Goal: Find specific page/section

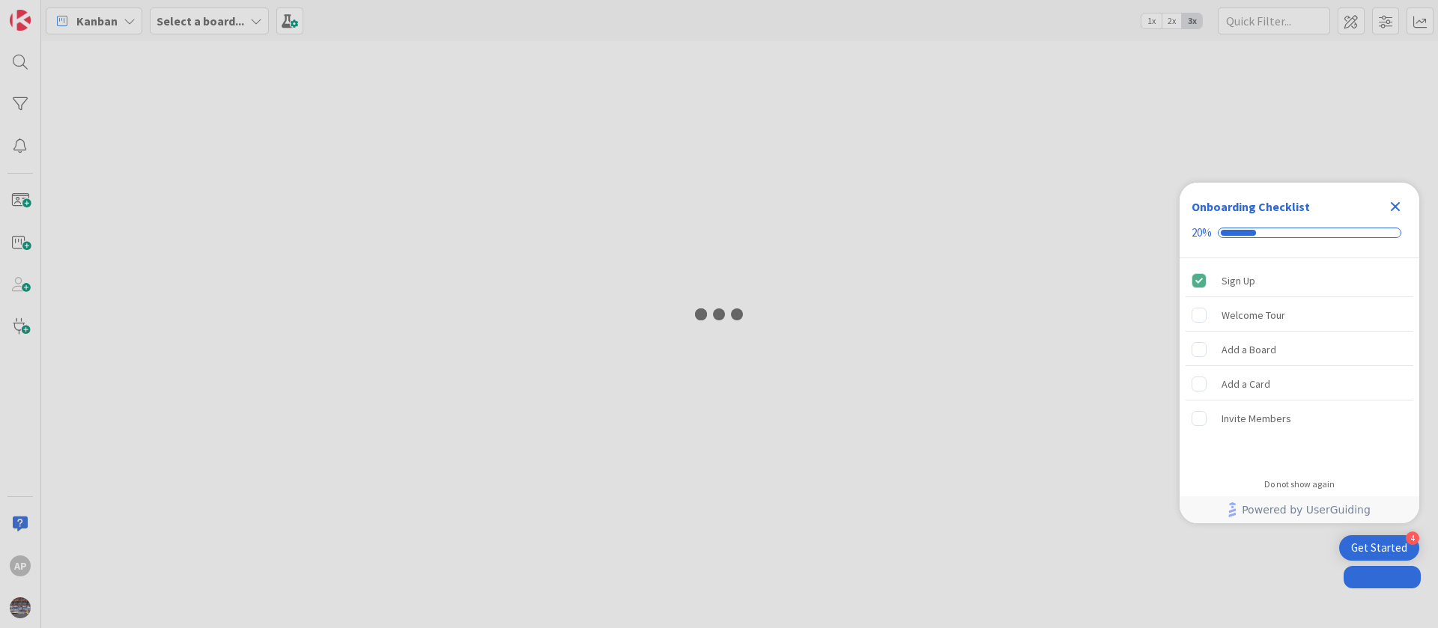
type input "1893"
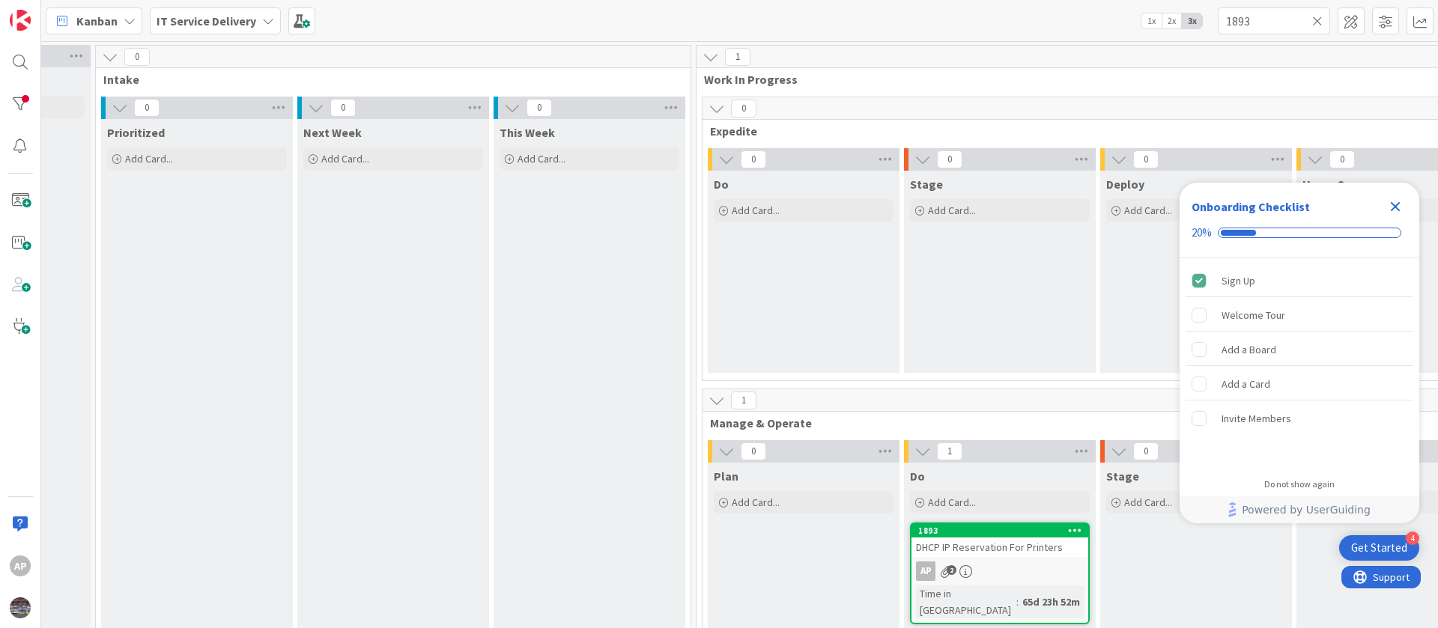
scroll to position [0, 362]
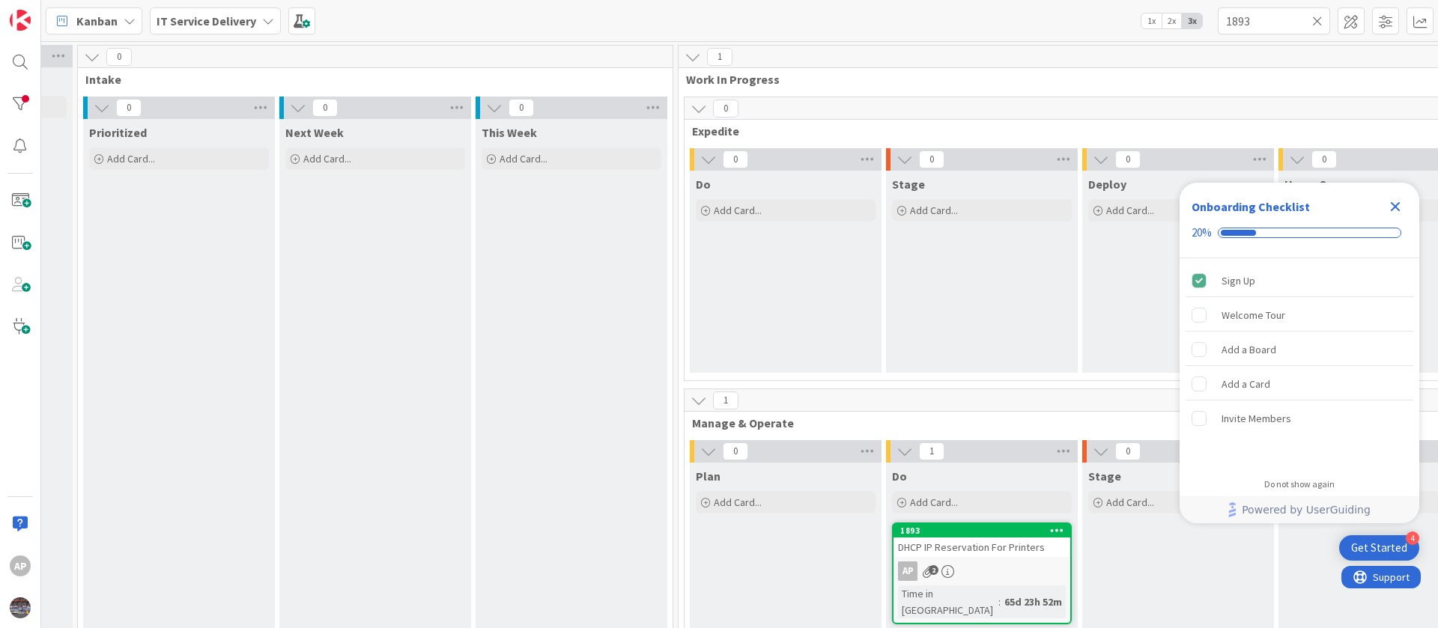
click at [991, 558] on link "1893 DHCP IP Reservation For Printers AP 2 Time in Column : 65d 23h 52m" at bounding box center [982, 574] width 180 height 102
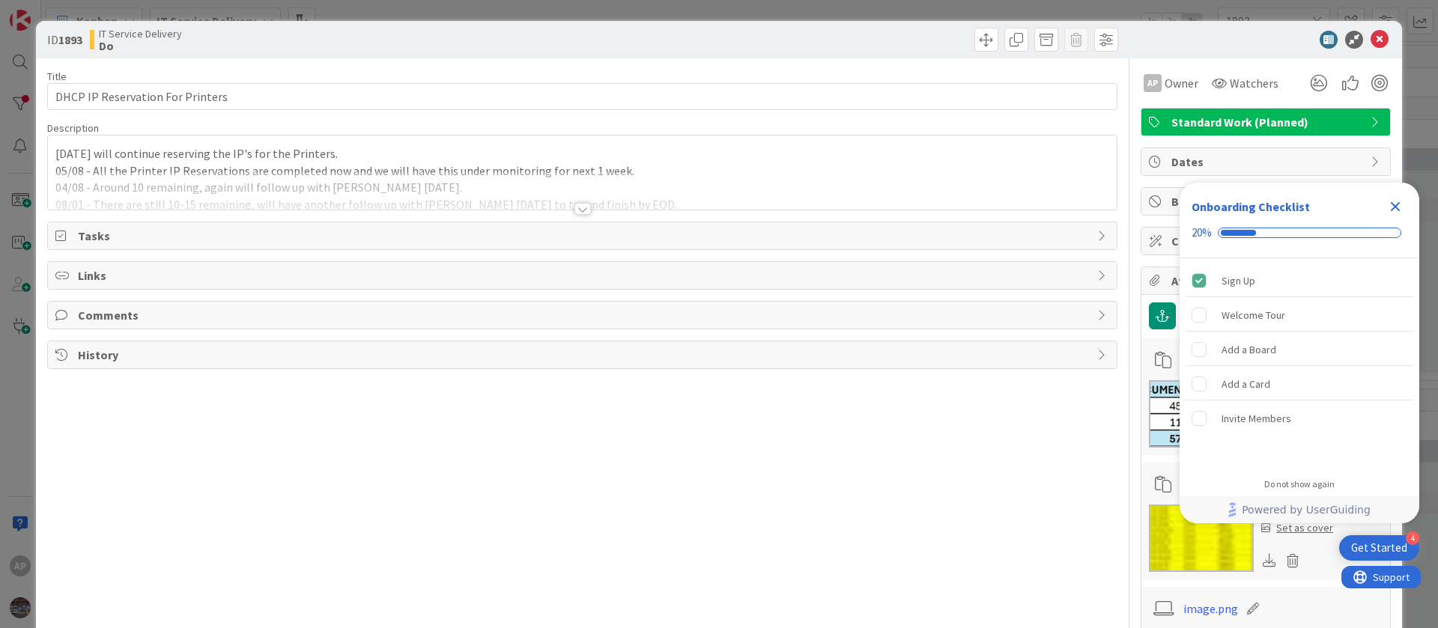
click at [296, 178] on div at bounding box center [582, 191] width 1069 height 38
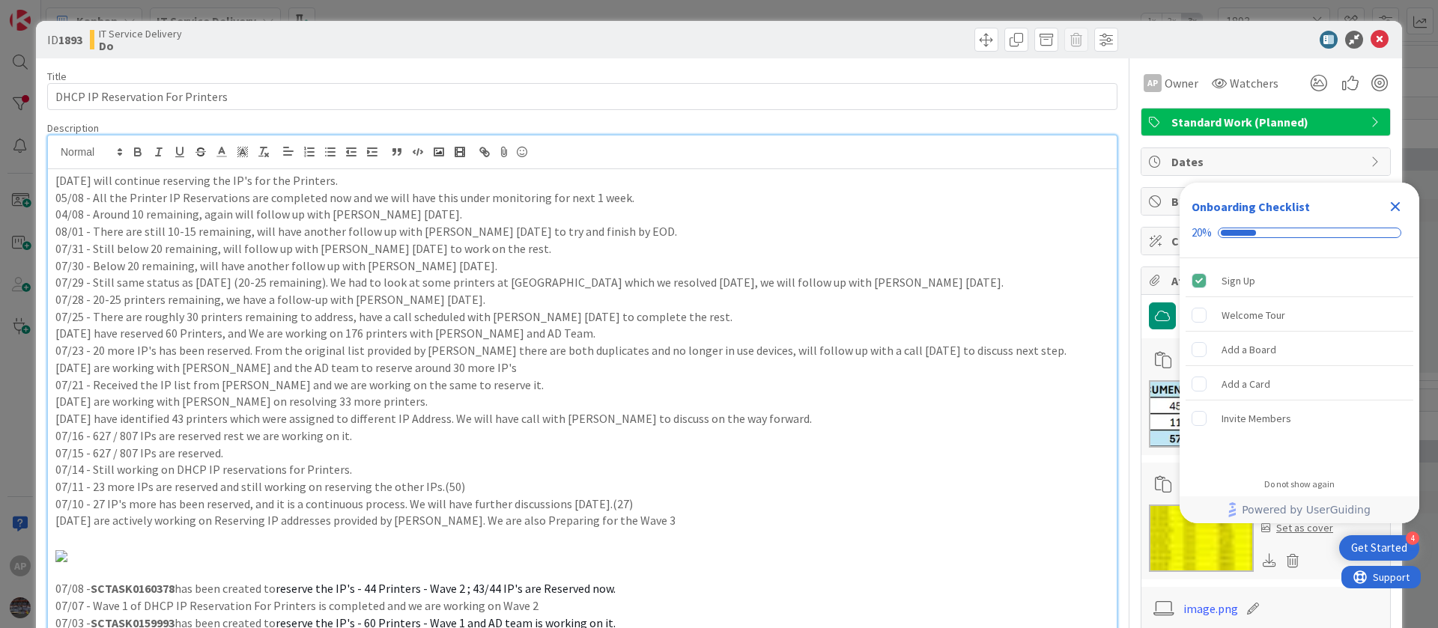
click at [1396, 207] on icon "Close Checklist" at bounding box center [1396, 207] width 10 height 10
